Goal: Transaction & Acquisition: Register for event/course

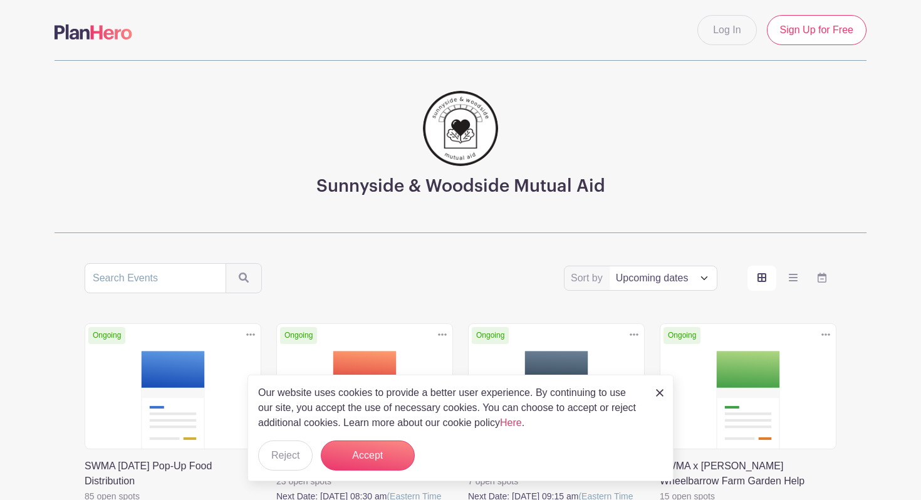
click at [883, 78] on main "Log In Sign Up for Free Sunnyside & Woodside Mutual Aid Sort by Title Recently …" at bounding box center [460, 461] width 921 height 923
click at [881, 78] on main "Log In Sign Up for Free Sunnyside & Woodside Mutual Aid Sort by Title Recently …" at bounding box center [460, 461] width 921 height 923
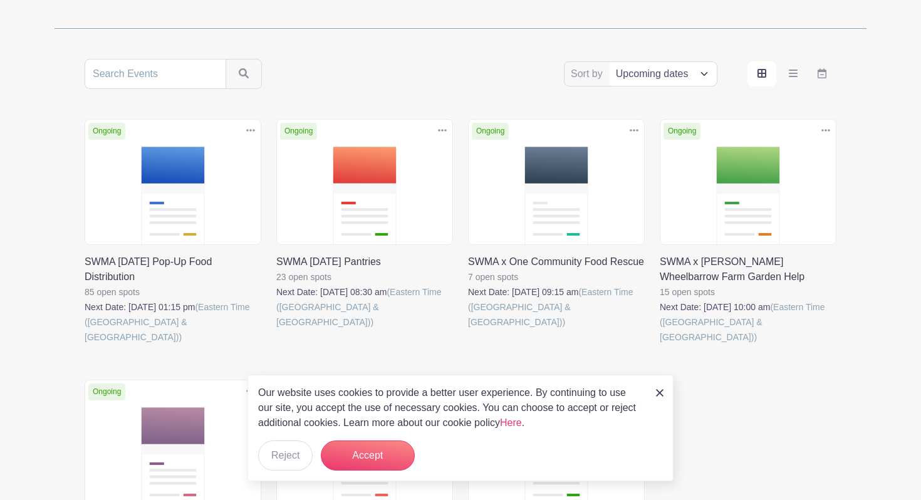
scroll to position [206, 0]
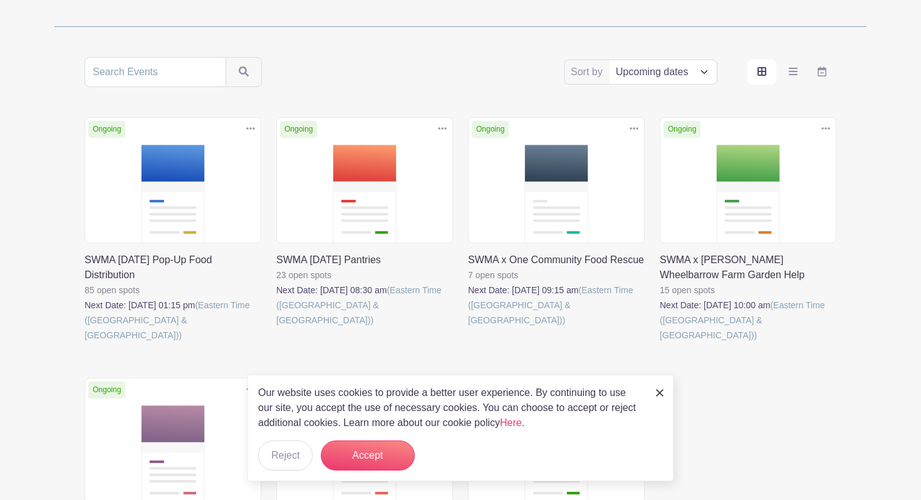
click at [661, 392] on img at bounding box center [660, 393] width 8 height 8
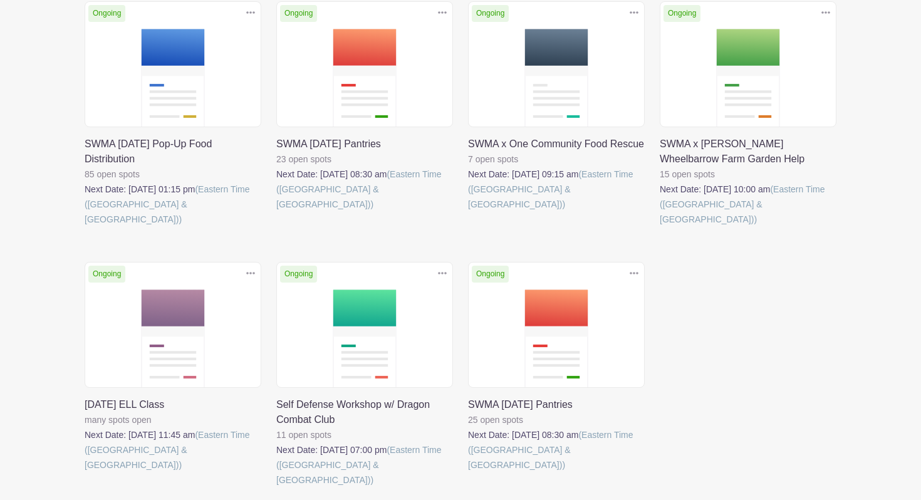
scroll to position [326, 0]
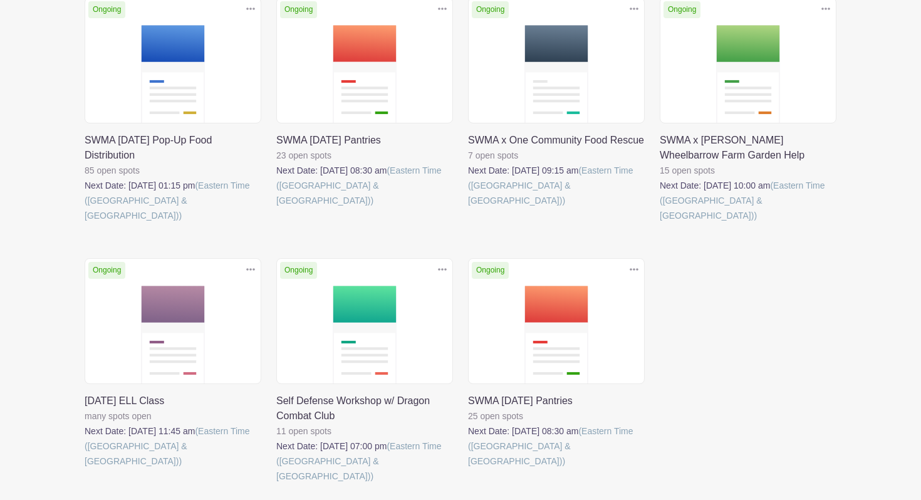
click at [660, 223] on link at bounding box center [660, 223] width 0 height 0
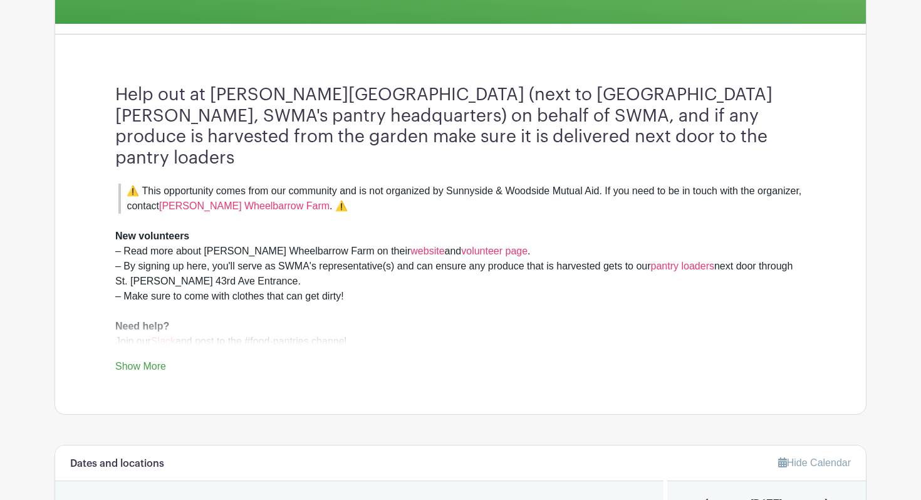
scroll to position [306, 0]
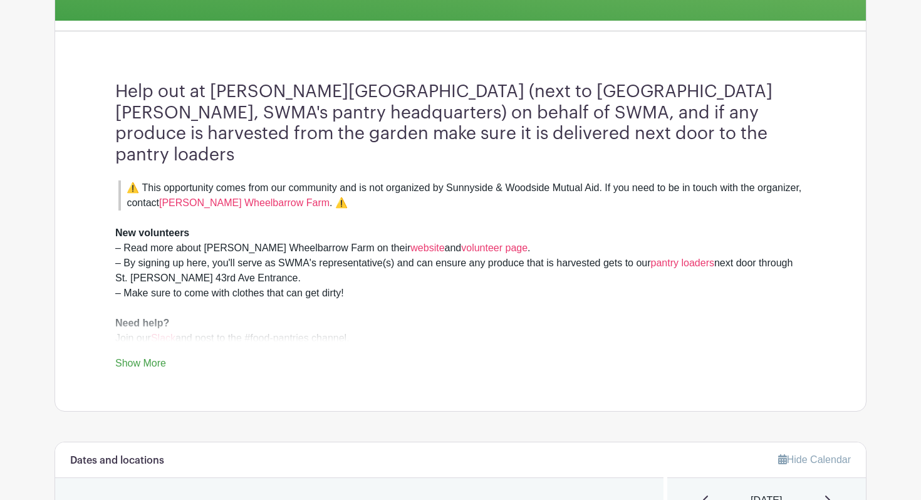
click at [149, 358] on link "Show More" at bounding box center [140, 366] width 51 height 16
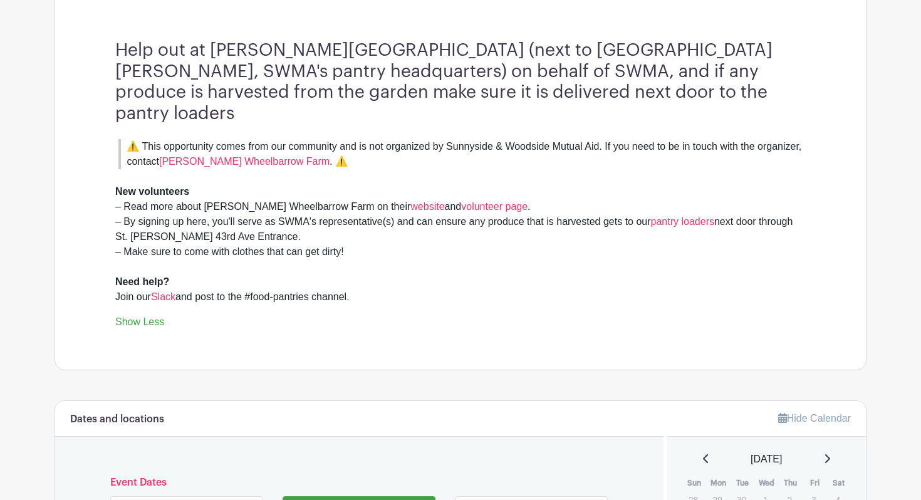
scroll to position [347, 0]
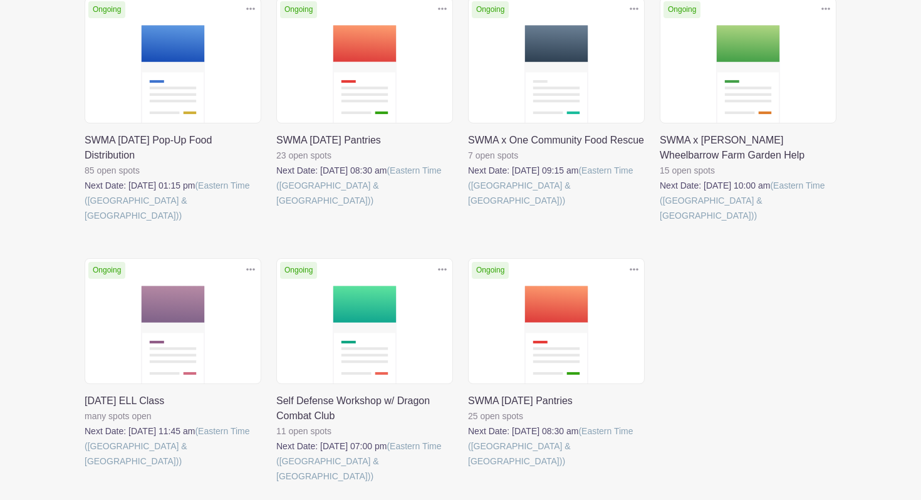
scroll to position [326, 0]
click at [468, 208] on link at bounding box center [468, 208] width 0 height 0
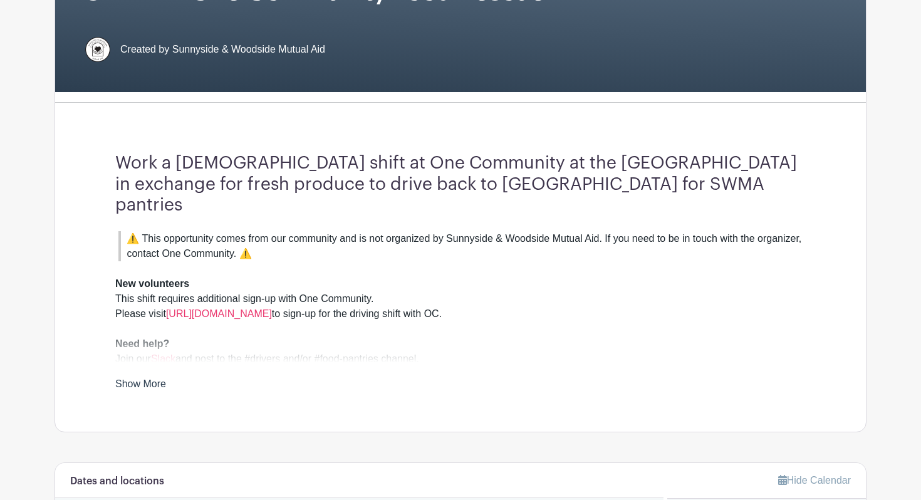
scroll to position [236, 0]
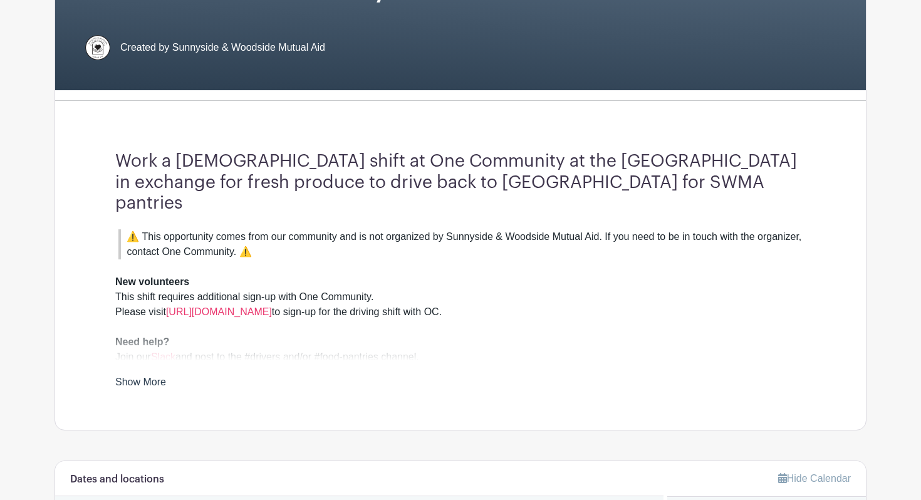
click at [153, 377] on link "Show More" at bounding box center [140, 385] width 51 height 16
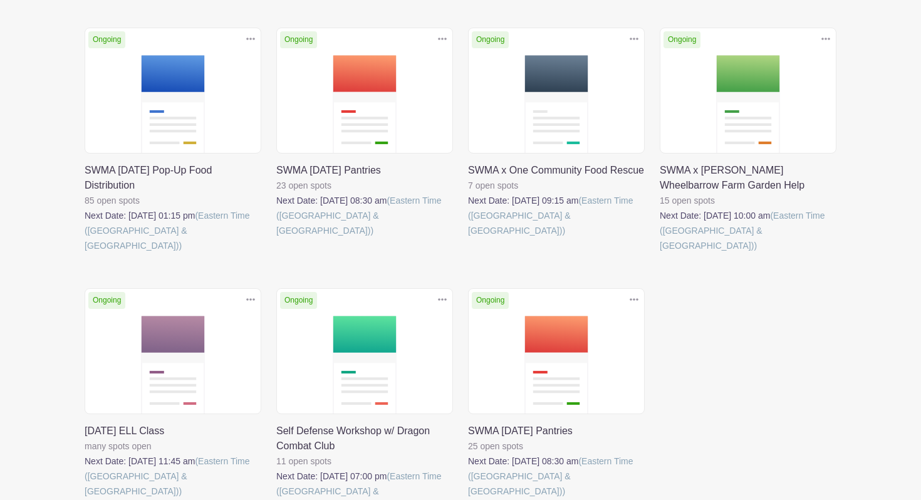
scroll to position [295, 0]
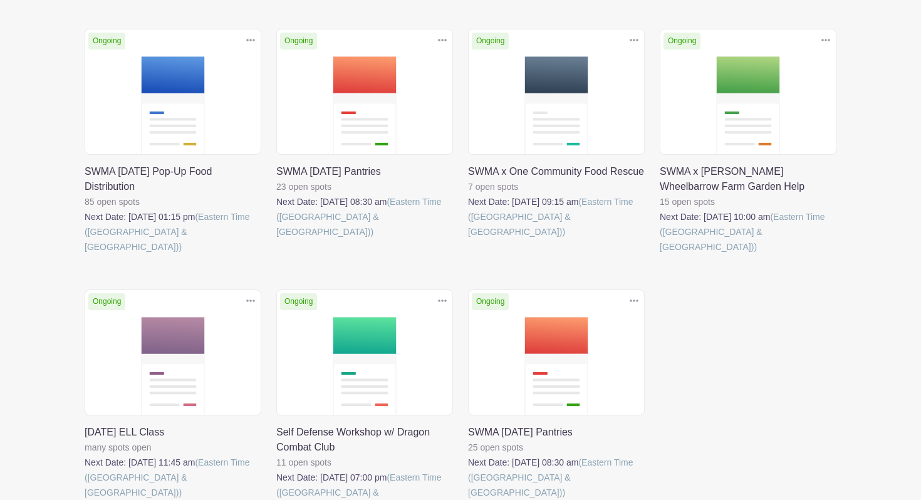
click at [276, 239] on link at bounding box center [276, 239] width 0 height 0
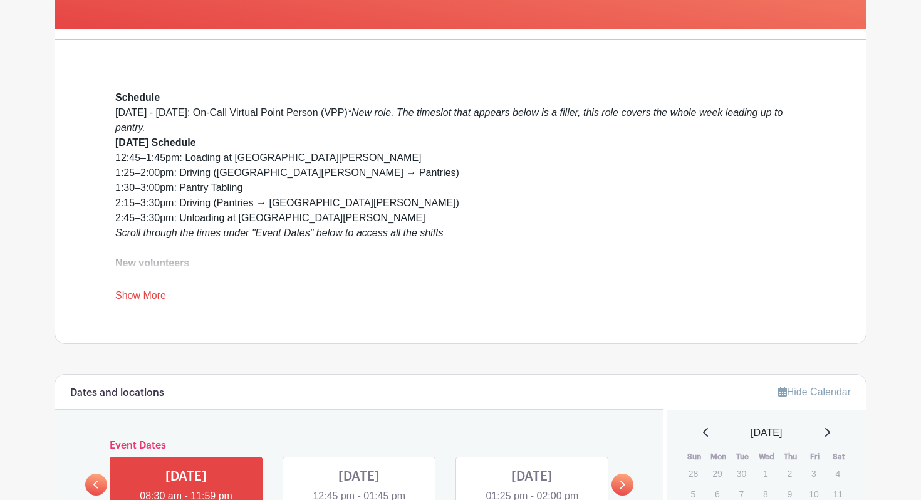
scroll to position [118, 0]
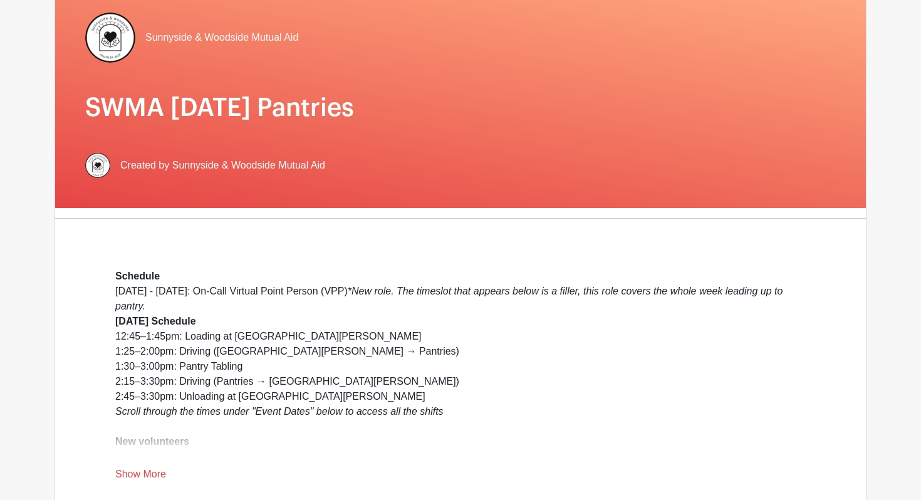
click at [349, 358] on div "[DATE] - [DATE]: On-Call Virtual Point Person (VPP) *New role. The timeslot tha…" at bounding box center [460, 442] width 691 height 316
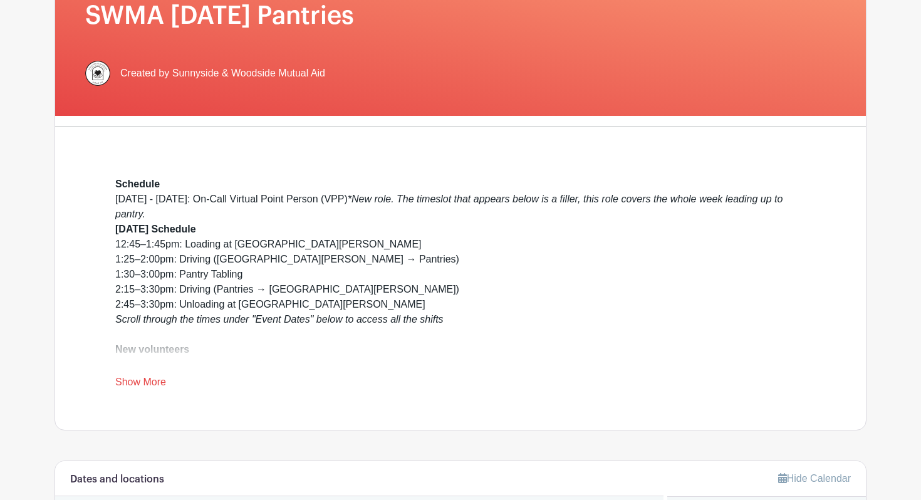
scroll to position [231, 0]
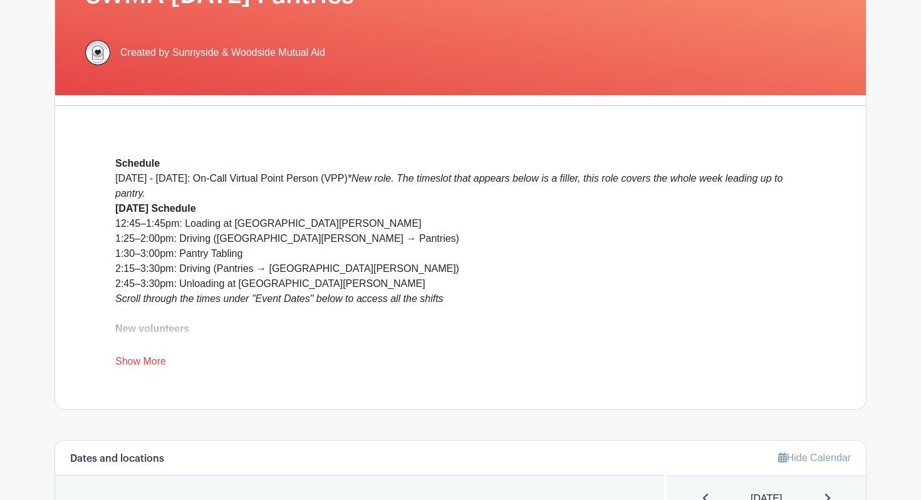
click at [136, 362] on link "Show More" at bounding box center [140, 364] width 51 height 16
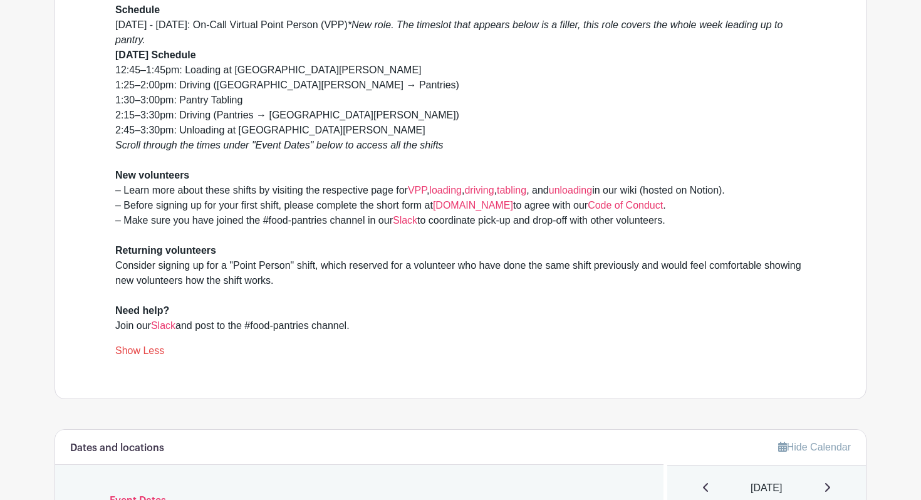
scroll to position [385, 0]
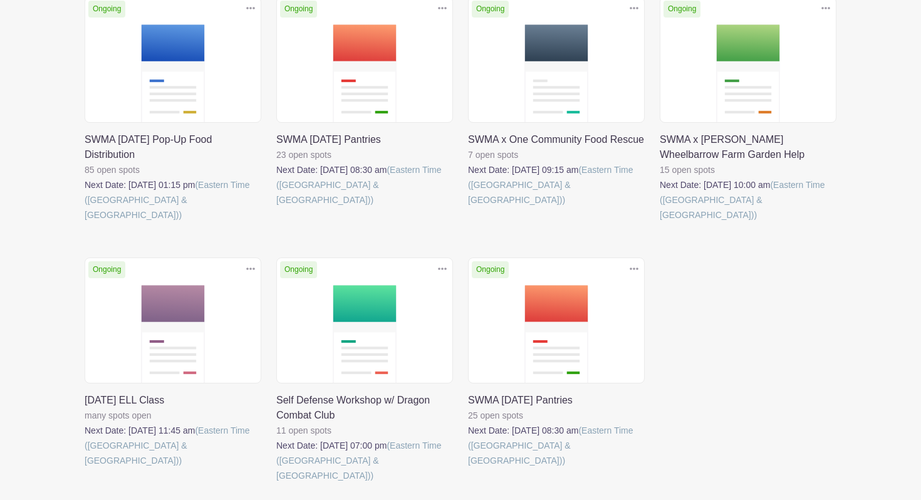
scroll to position [295, 0]
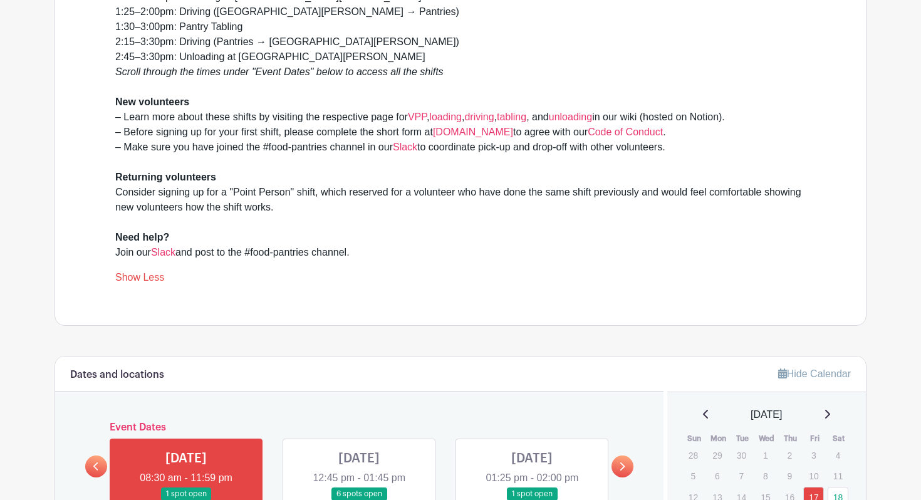
scroll to position [458, 0]
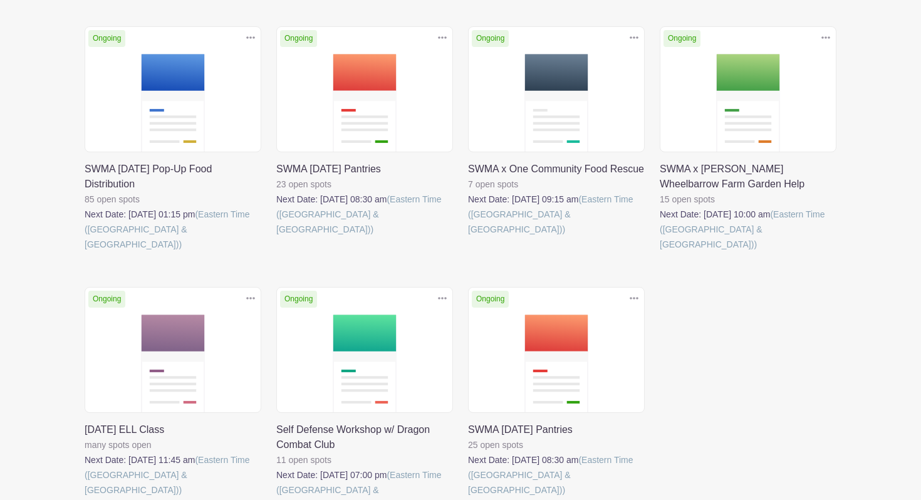
scroll to position [295, 0]
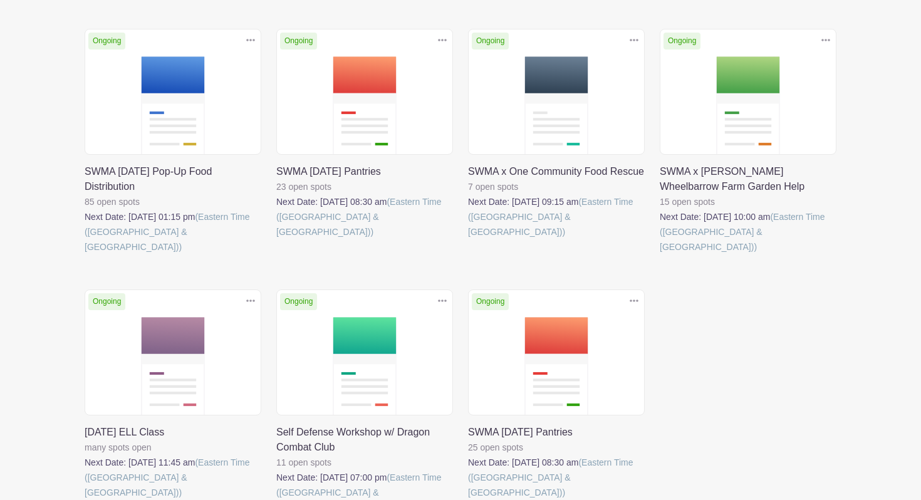
click at [660, 254] on link at bounding box center [660, 254] width 0 height 0
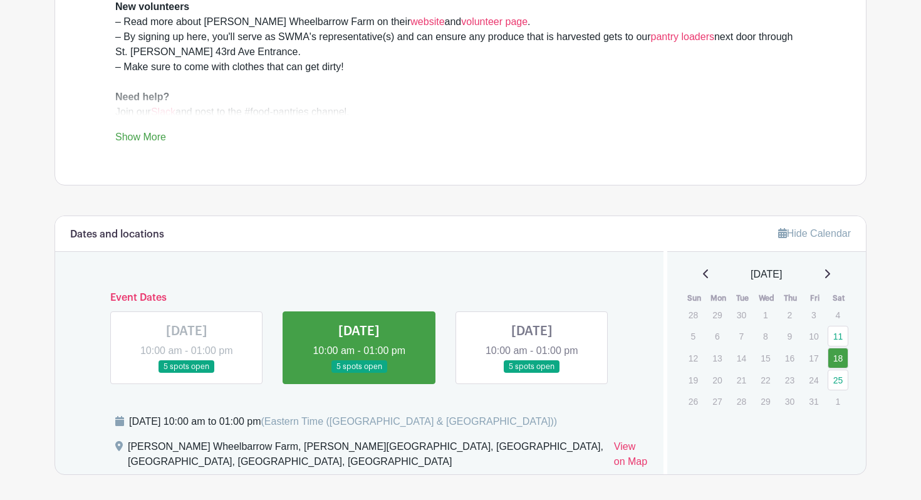
scroll to position [570, 0]
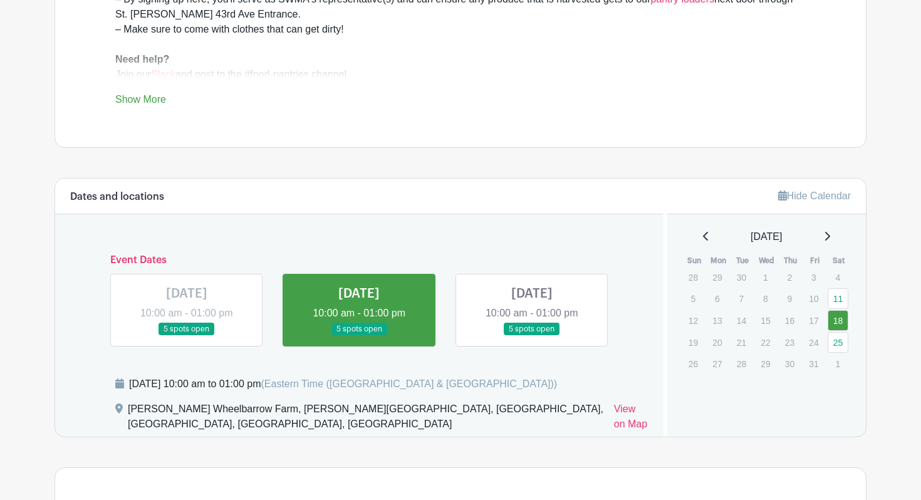
click at [159, 94] on link "Show More" at bounding box center [140, 102] width 51 height 16
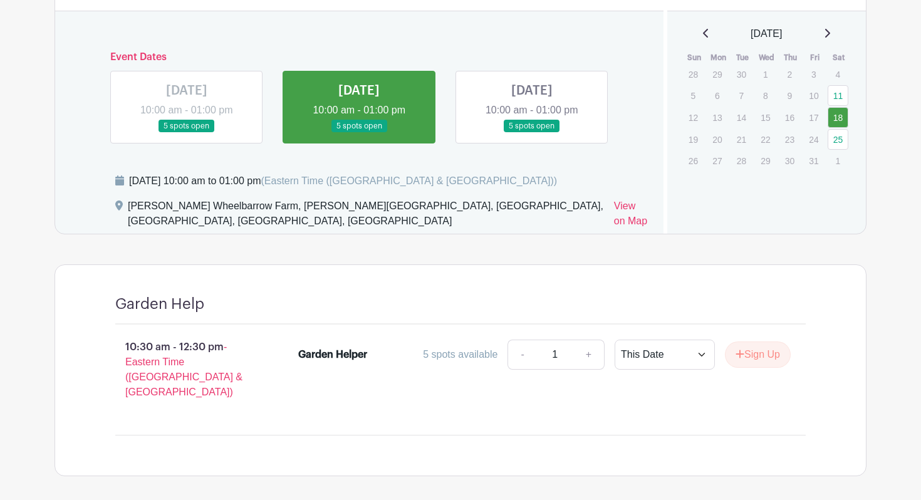
scroll to position [773, 0]
click at [652, 339] on select "This Date Select Dates" at bounding box center [665, 354] width 100 height 30
click at [736, 295] on div at bounding box center [505, 304] width 602 height 18
click at [751, 341] on button "Sign Up" at bounding box center [758, 354] width 66 height 26
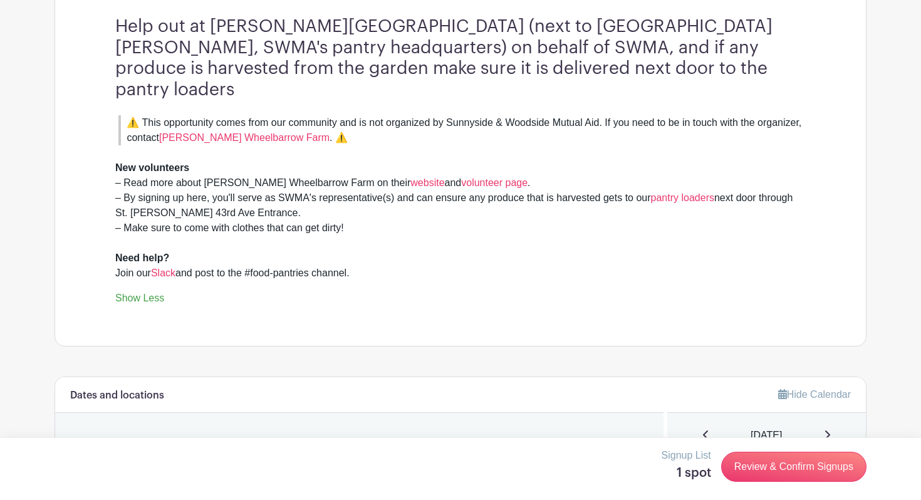
scroll to position [370, 0]
click at [433, 226] on div "New volunteers – Read more about [PERSON_NAME] Wheelbarrow Farm on their websit…" at bounding box center [460, 214] width 691 height 135
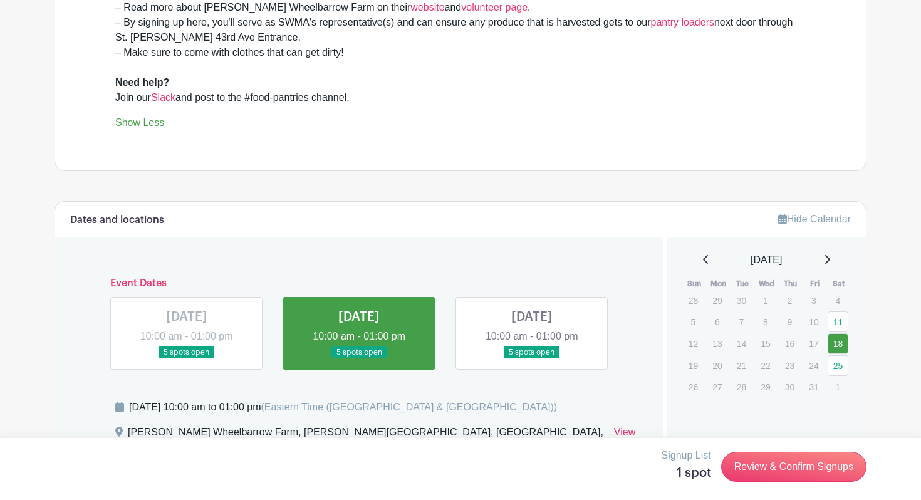
scroll to position [777, 0]
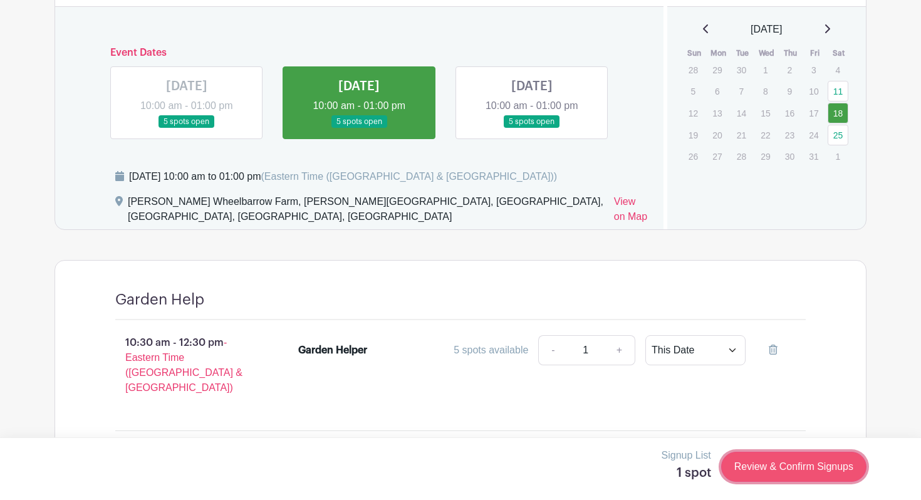
click at [767, 460] on link "Review & Confirm Signups" at bounding box center [793, 467] width 145 height 30
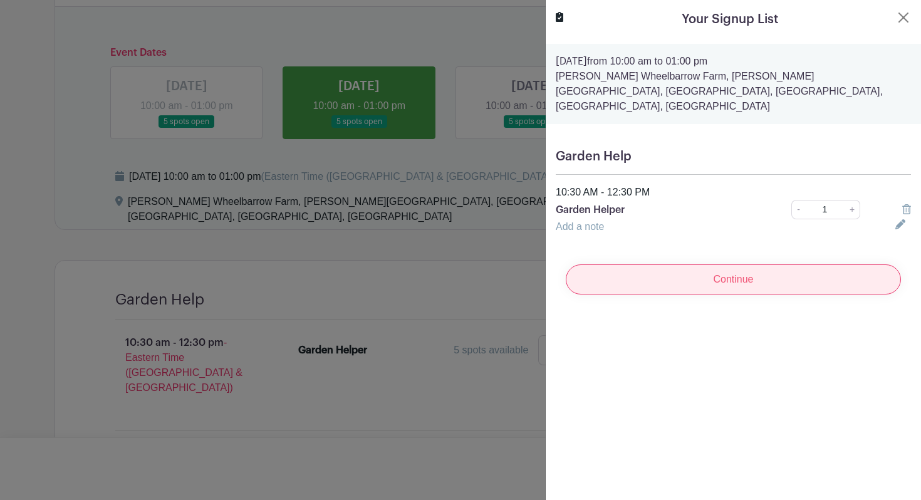
click at [785, 269] on input "Continue" at bounding box center [733, 280] width 335 height 30
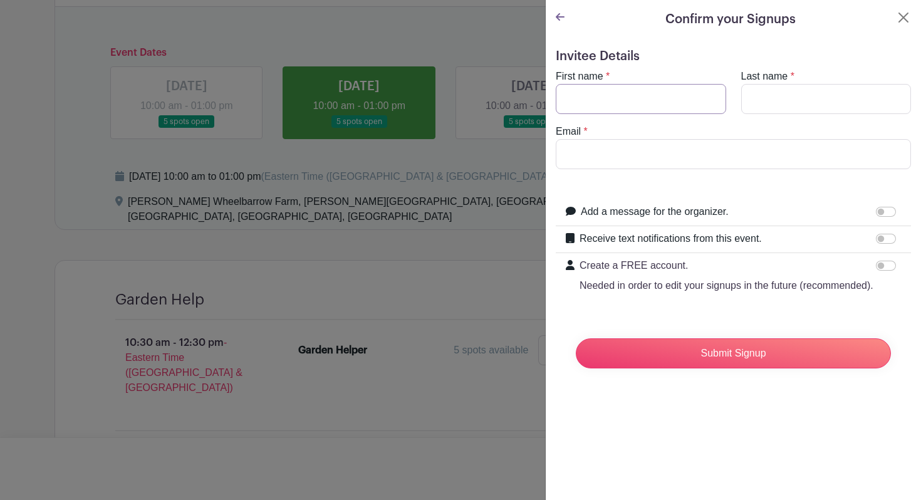
click at [656, 106] on input "First name" at bounding box center [641, 99] width 170 height 30
type input "[PERSON_NAME]"
click at [612, 150] on input "Email" at bounding box center [733, 154] width 355 height 30
type input "[EMAIL_ADDRESS][DOMAIN_NAME]"
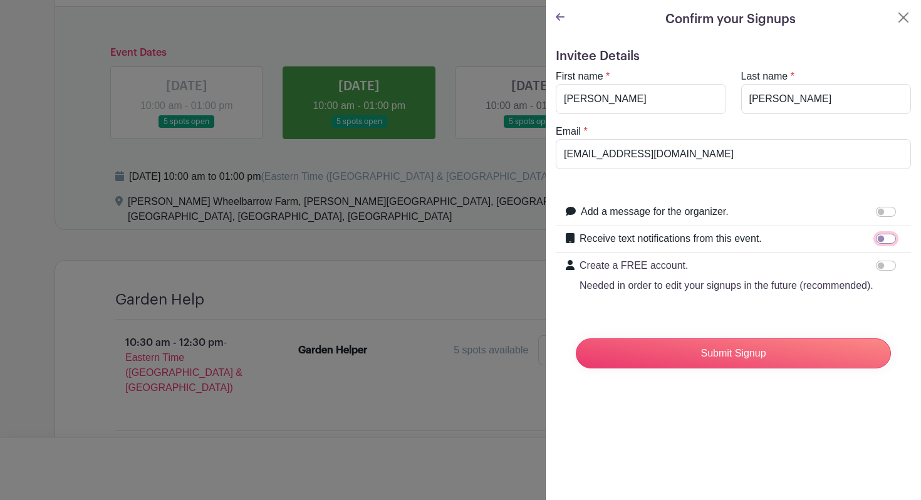
click at [880, 238] on input "Receive text notifications from this event." at bounding box center [886, 239] width 20 height 10
checkbox input "true"
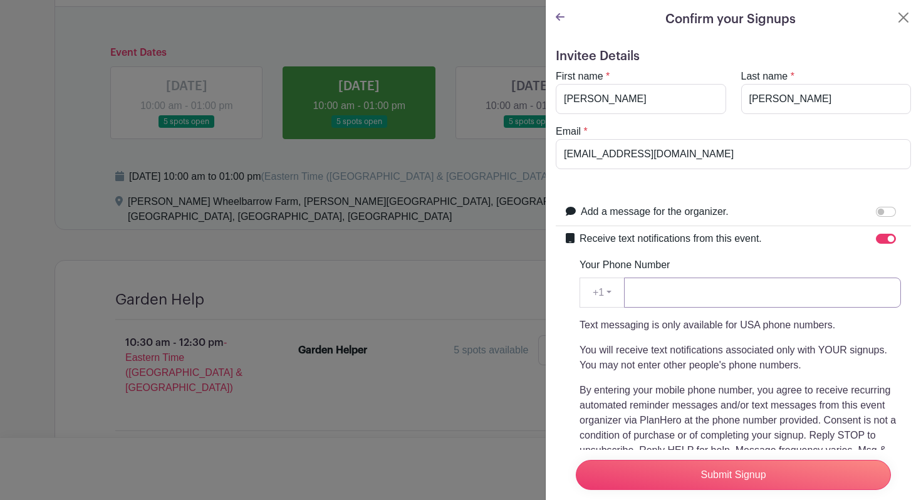
click at [691, 293] on input "Your Phone Number" at bounding box center [762, 293] width 277 height 30
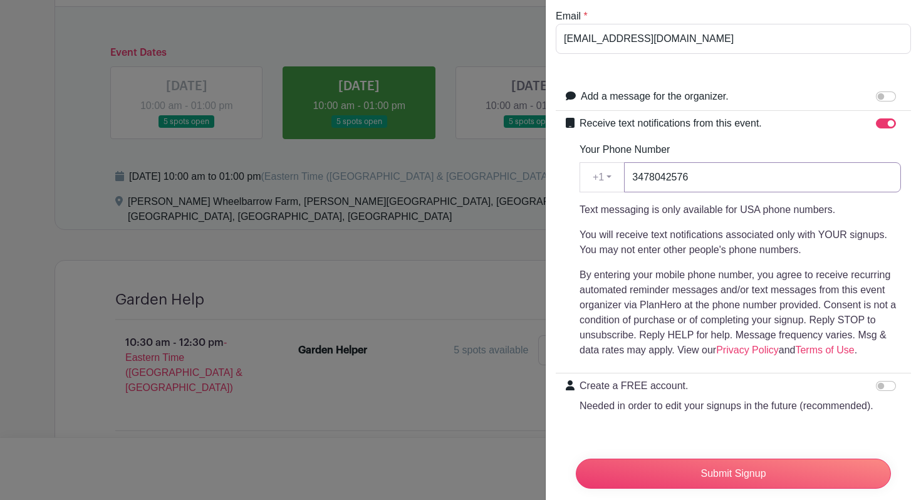
scroll to position [134, 0]
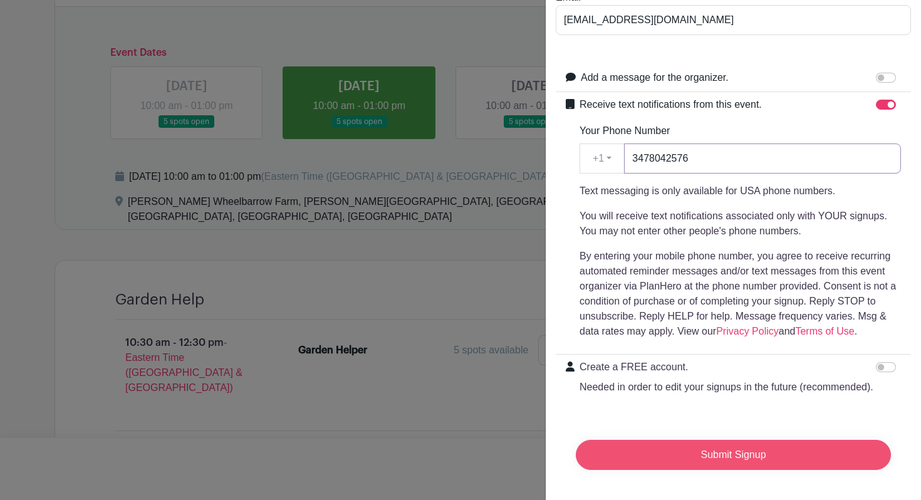
type input "3478042576"
click at [704, 455] on input "Submit Signup" at bounding box center [733, 455] width 315 height 30
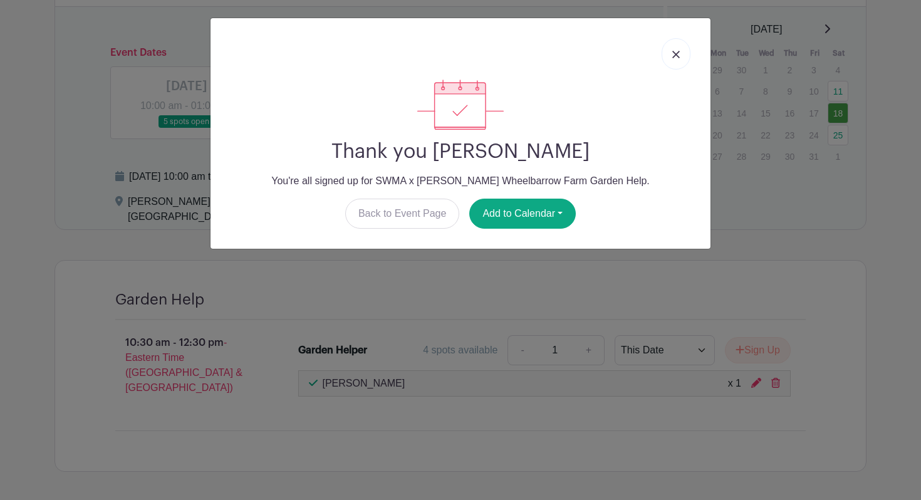
click at [677, 54] on img at bounding box center [677, 55] width 8 height 8
